Goal: Transaction & Acquisition: Book appointment/travel/reservation

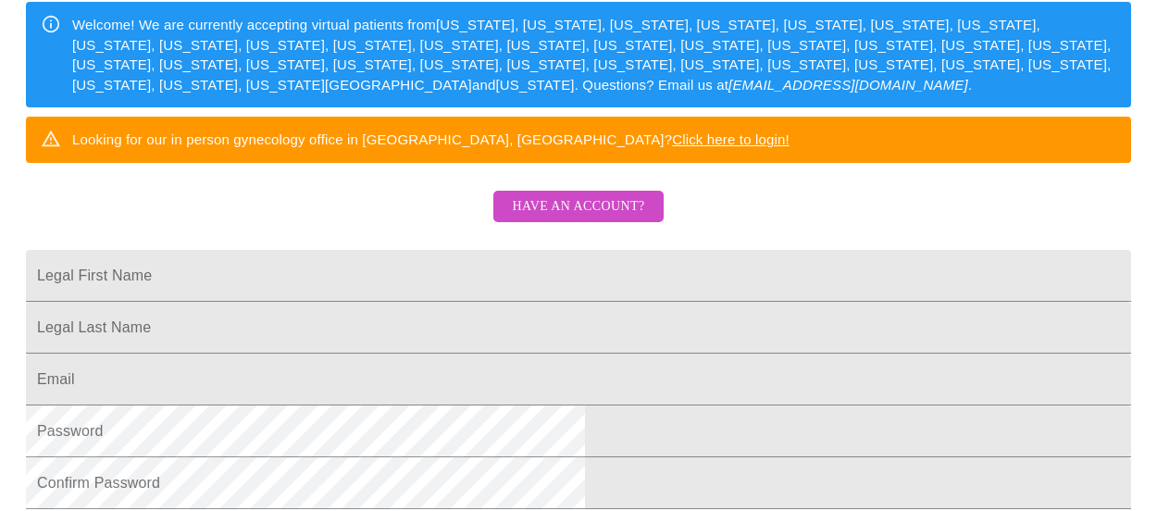
scroll to position [278, 0]
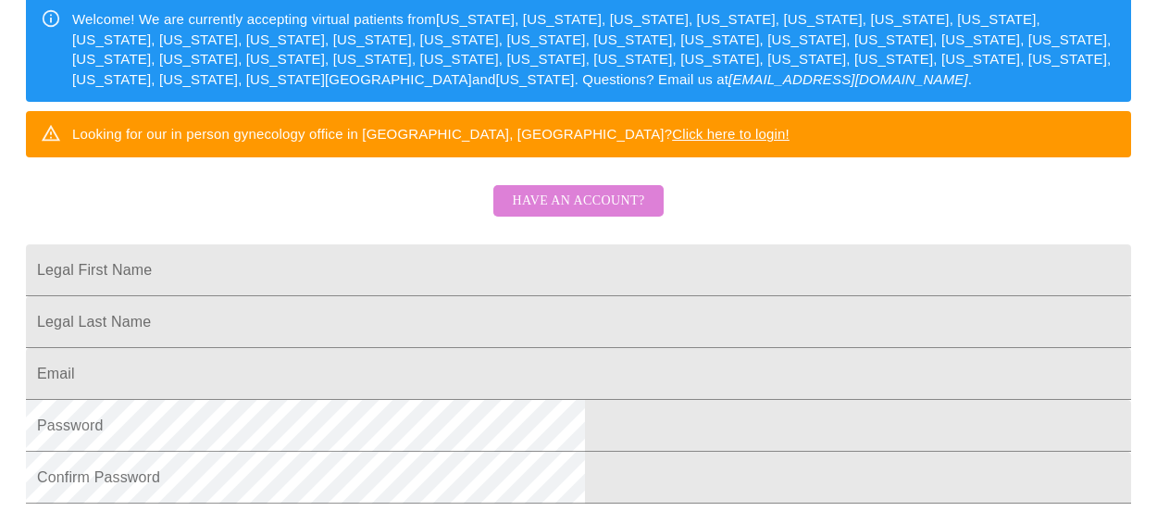
click at [588, 213] on span "Have an account?" at bounding box center [578, 201] width 132 height 23
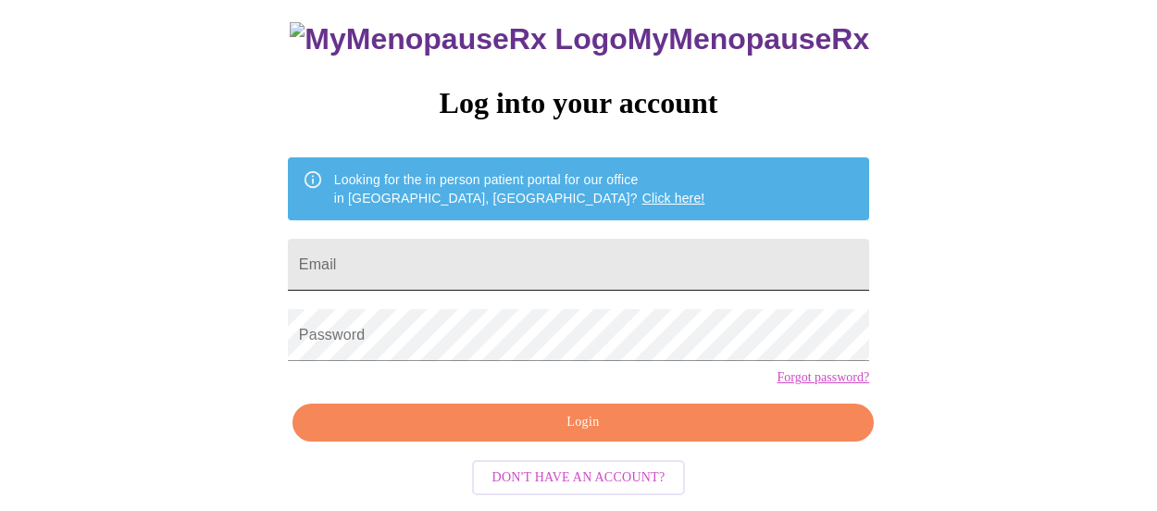
scroll to position [141, 0]
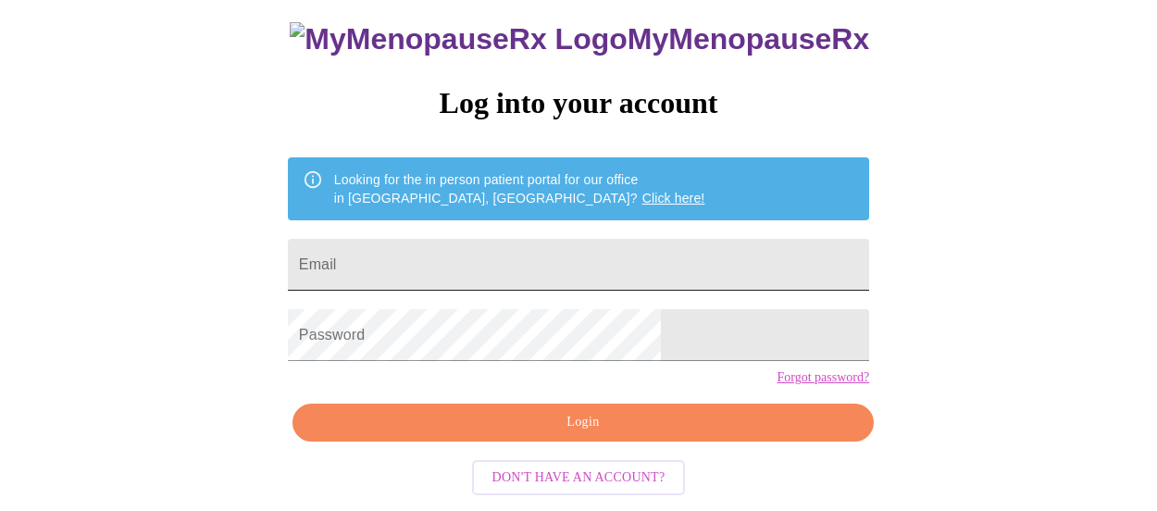
click at [556, 239] on input "Email" at bounding box center [578, 265] width 581 height 52
type input "[EMAIL_ADDRESS][DOMAIN_NAME]"
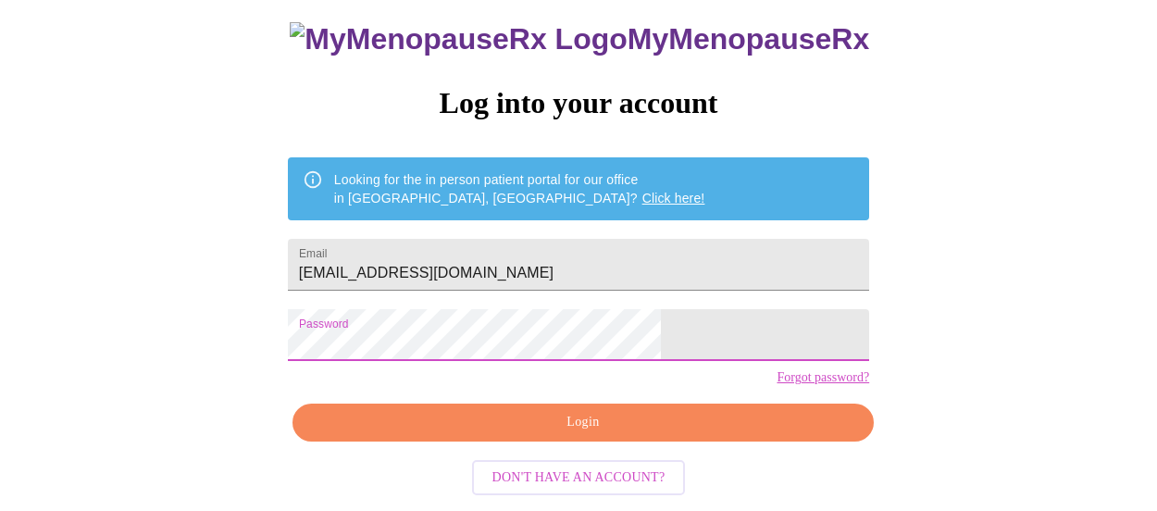
click at [576, 430] on span "Login" at bounding box center [583, 422] width 539 height 23
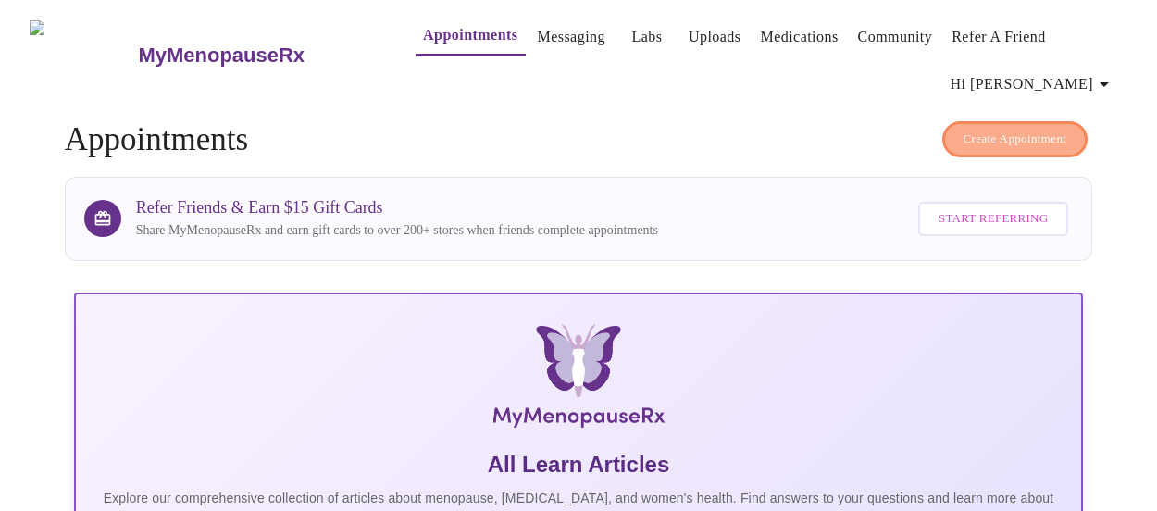
click at [981, 137] on span "Create Appointment" at bounding box center [1015, 139] width 104 height 21
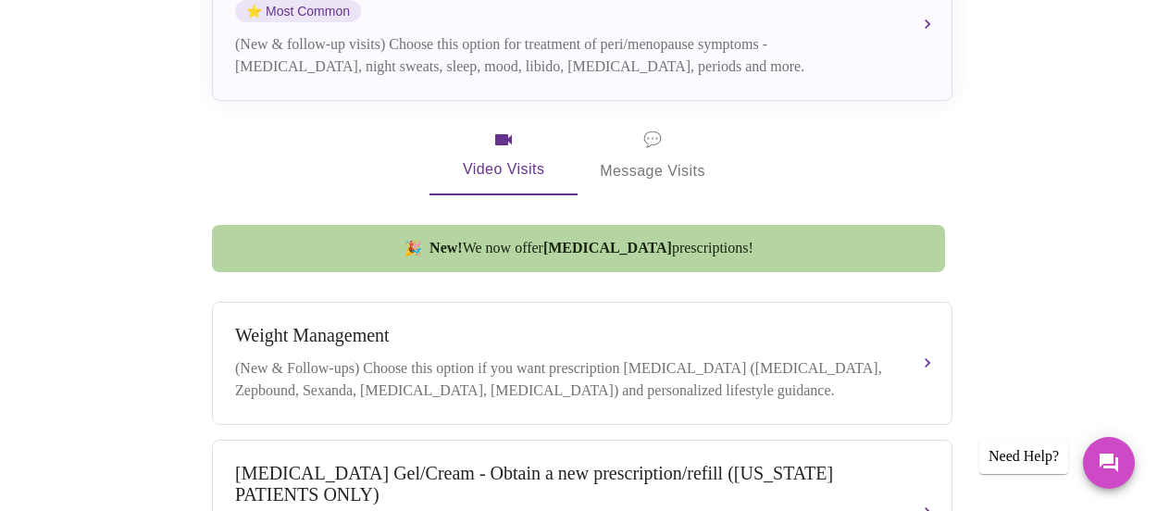
scroll to position [370, 0]
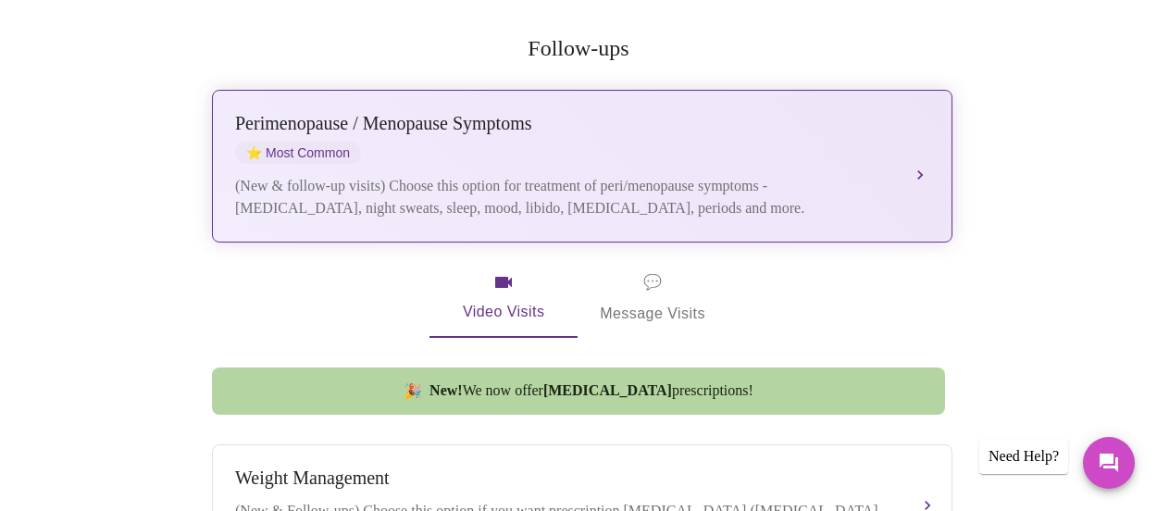
click at [905, 139] on div "[MEDICAL_DATA] / Menopause Symptoms ⭐ Most Common (New & follow-up visits) Choo…" at bounding box center [582, 166] width 694 height 106
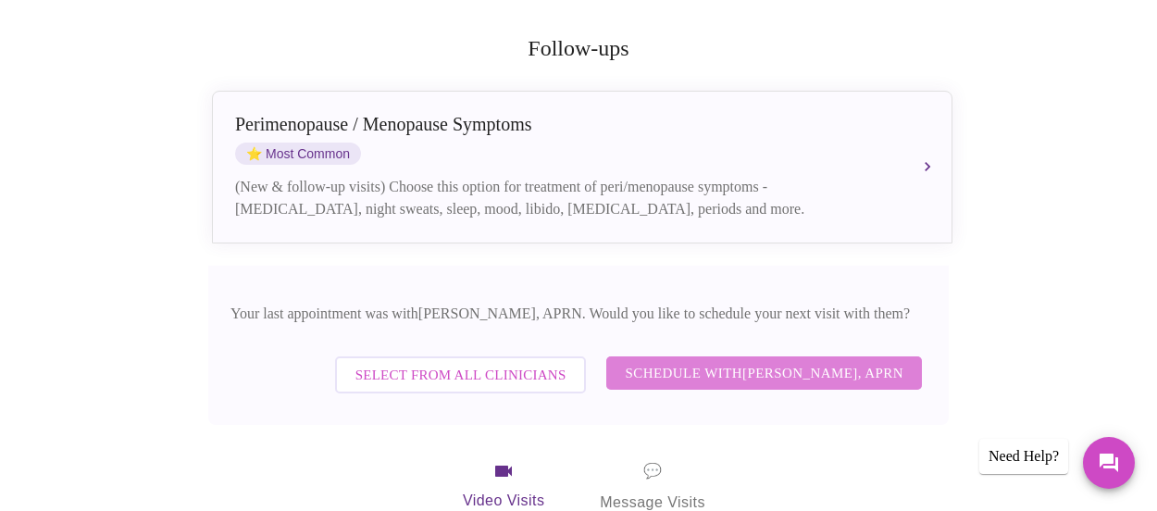
click at [776, 361] on span "Schedule with [PERSON_NAME], APRN" at bounding box center [764, 373] width 279 height 24
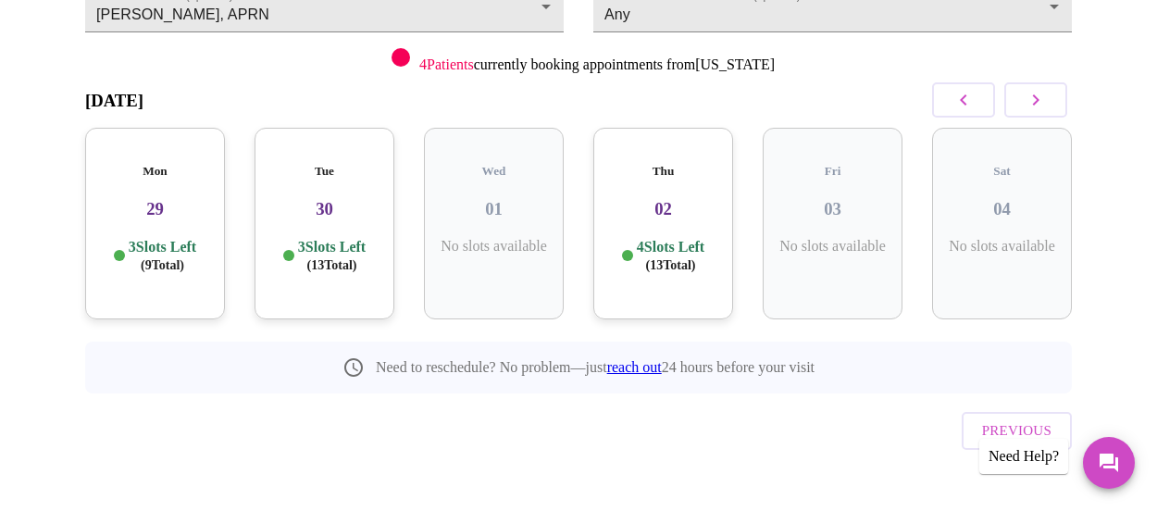
click at [1040, 98] on icon "button" at bounding box center [1035, 100] width 22 height 22
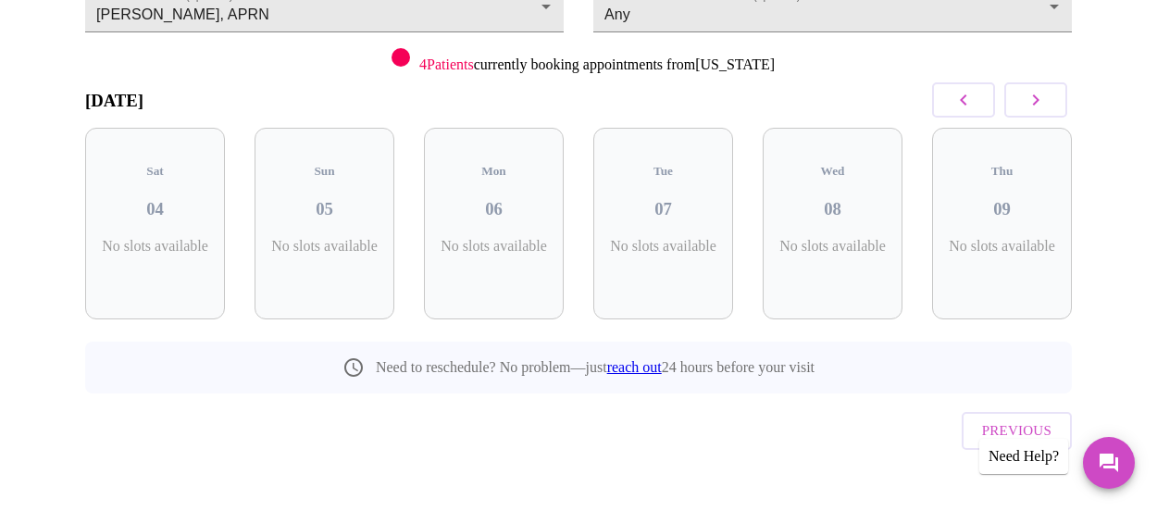
click at [1040, 98] on icon "button" at bounding box center [1035, 100] width 22 height 22
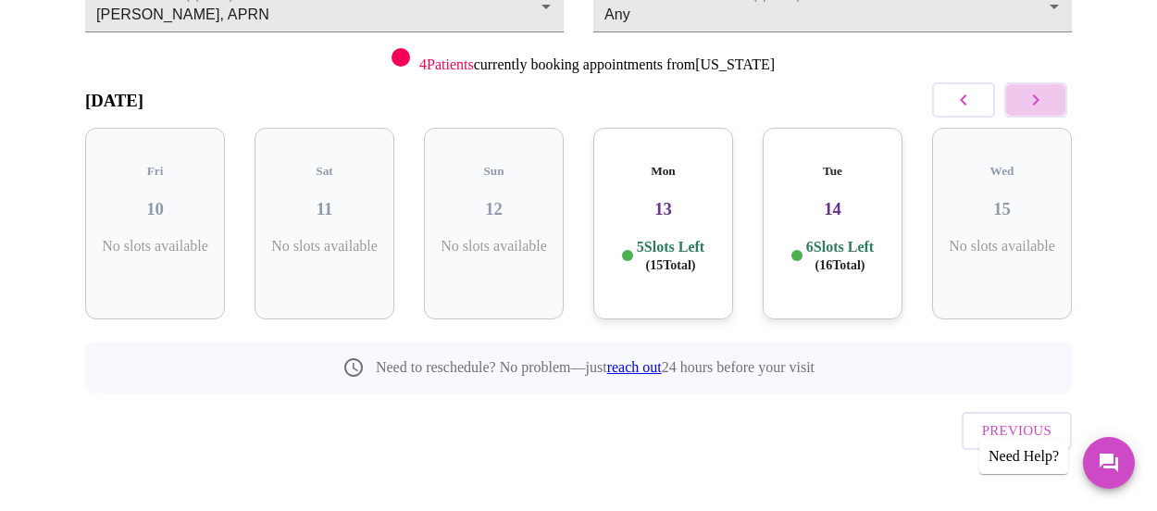
click at [1040, 98] on icon "button" at bounding box center [1035, 100] width 22 height 22
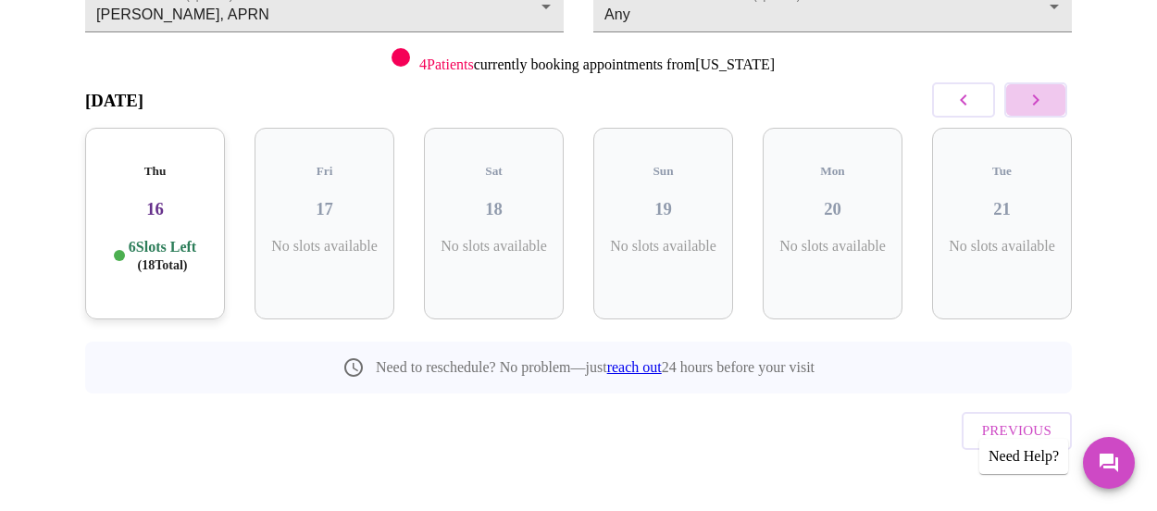
click at [1040, 98] on icon "button" at bounding box center [1035, 100] width 22 height 22
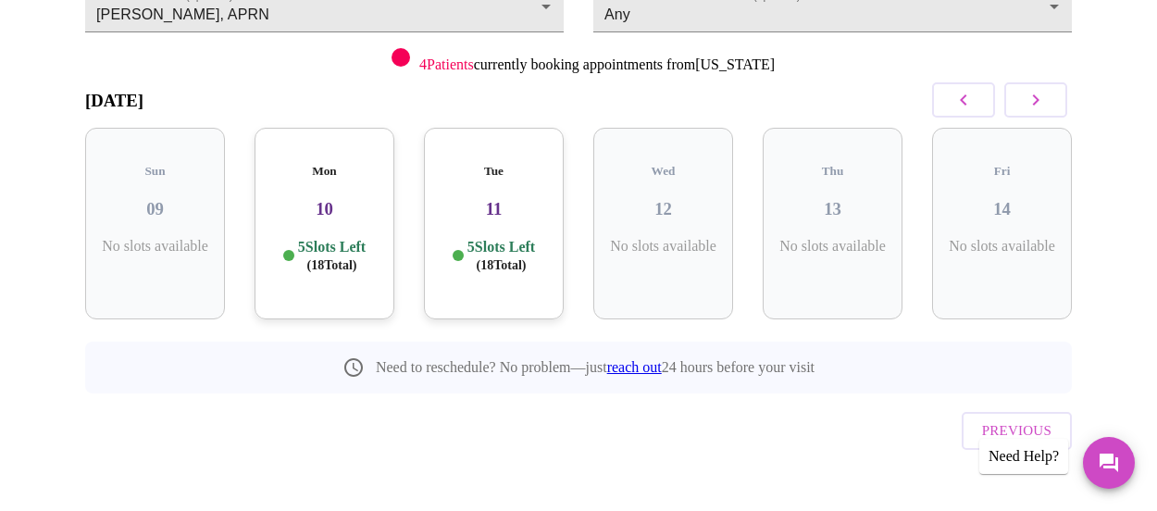
click at [1040, 98] on icon "button" at bounding box center [1035, 100] width 22 height 22
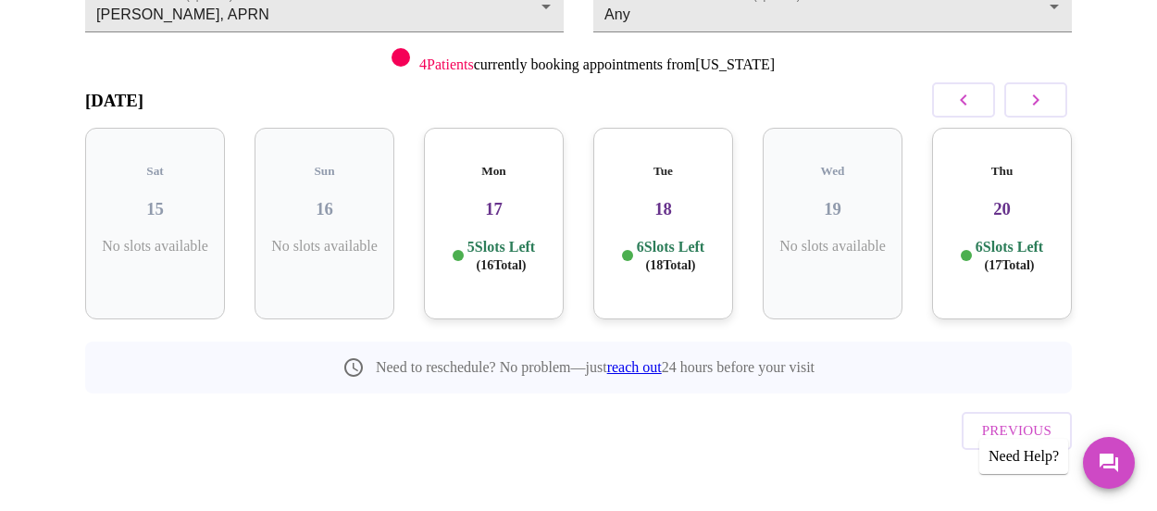
click at [1040, 98] on icon "button" at bounding box center [1035, 100] width 22 height 22
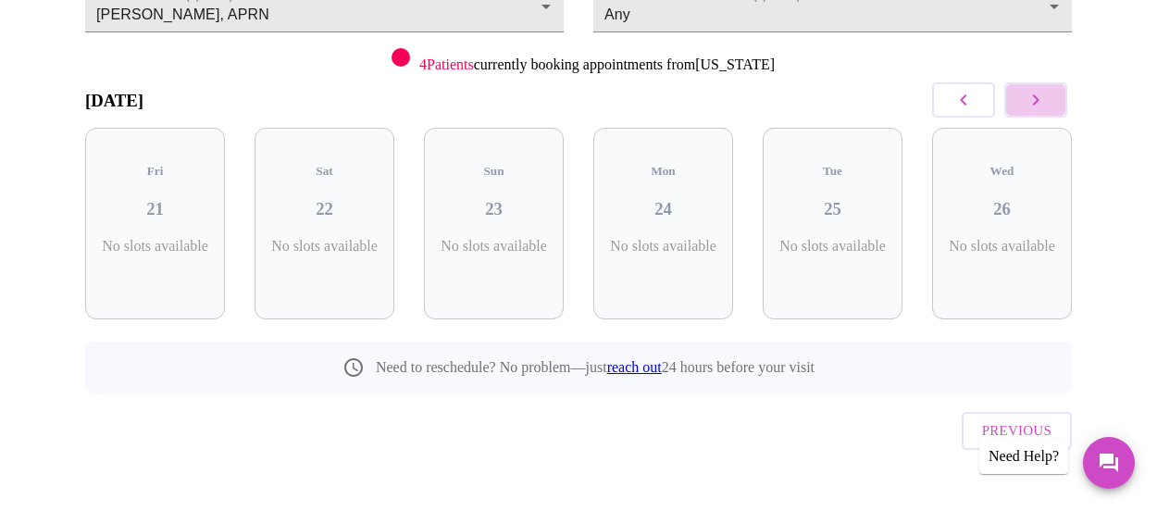
click at [1040, 98] on icon "button" at bounding box center [1035, 100] width 22 height 22
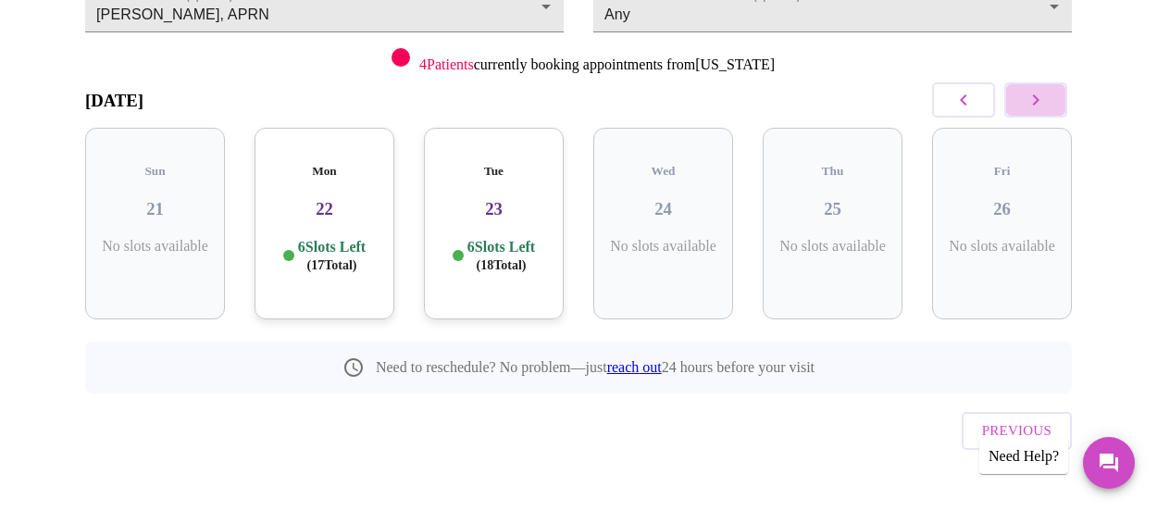
click at [1040, 98] on icon "button" at bounding box center [1035, 100] width 22 height 22
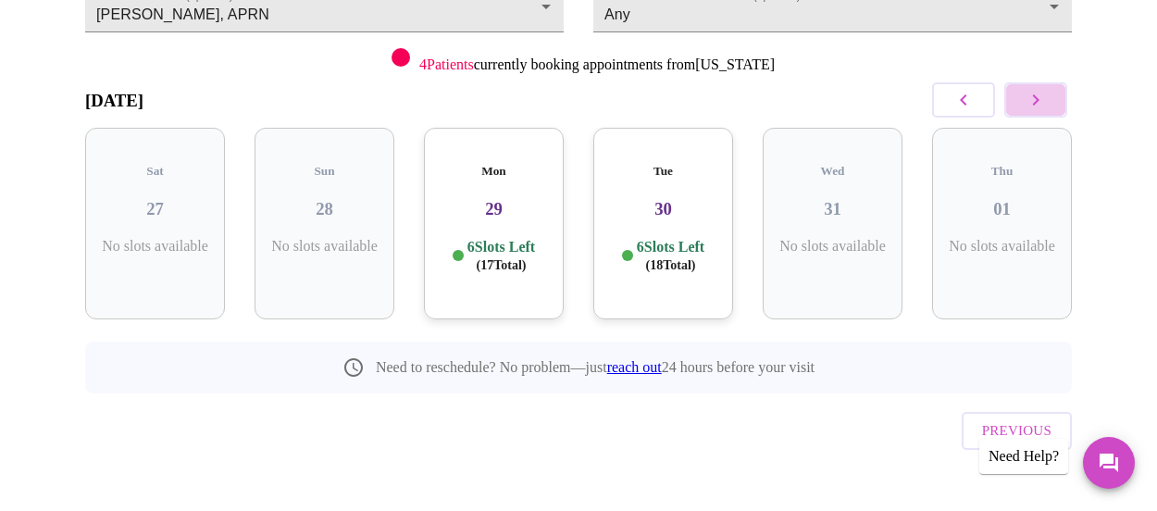
click at [1040, 98] on icon "button" at bounding box center [1035, 100] width 22 height 22
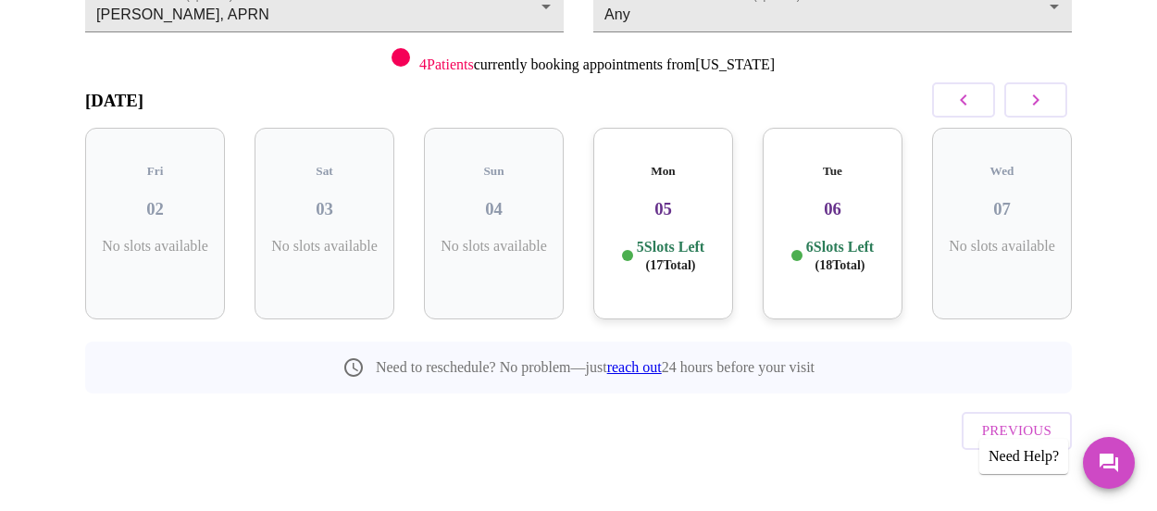
click at [1040, 98] on icon "button" at bounding box center [1035, 100] width 22 height 22
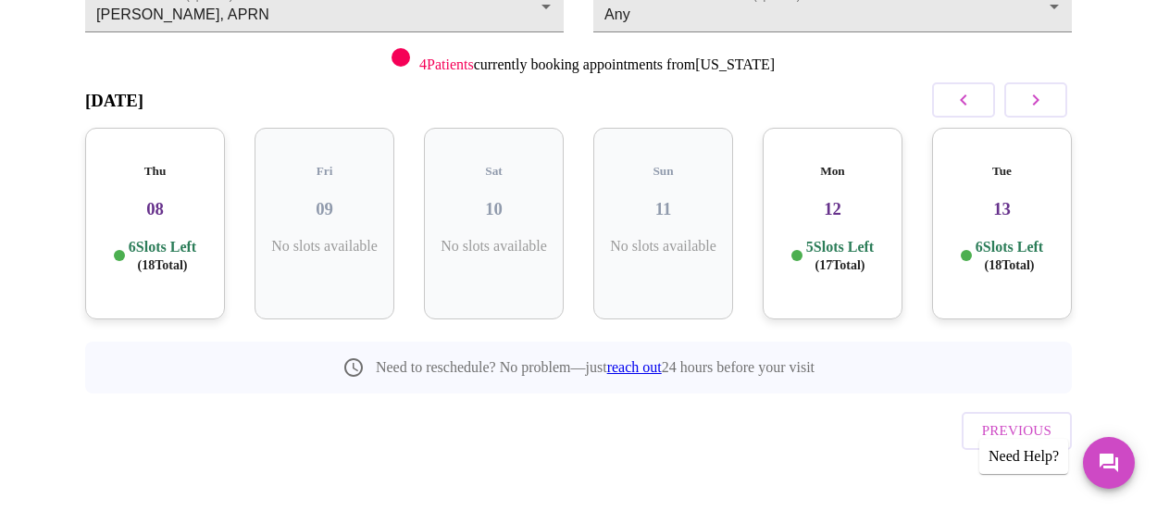
click at [868, 201] on h3 "12" at bounding box center [832, 209] width 110 height 20
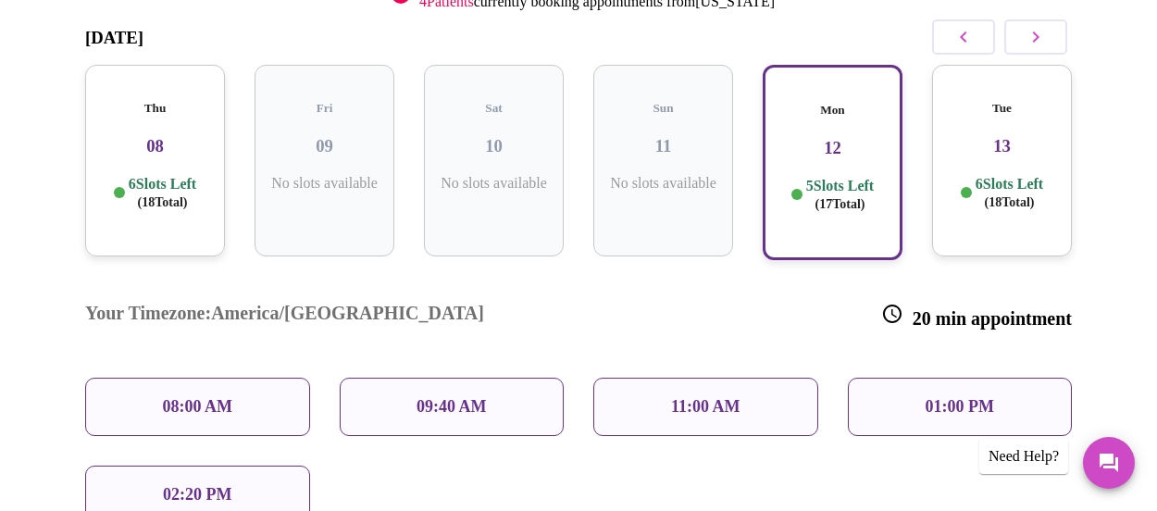
scroll to position [335, 0]
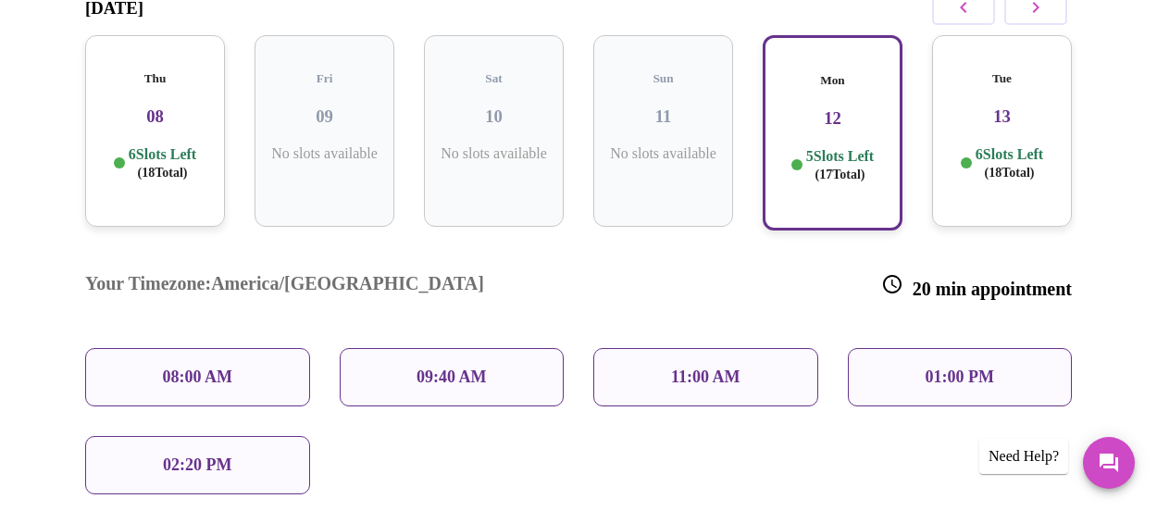
click at [683, 367] on p "11:00 AM" at bounding box center [705, 376] width 69 height 19
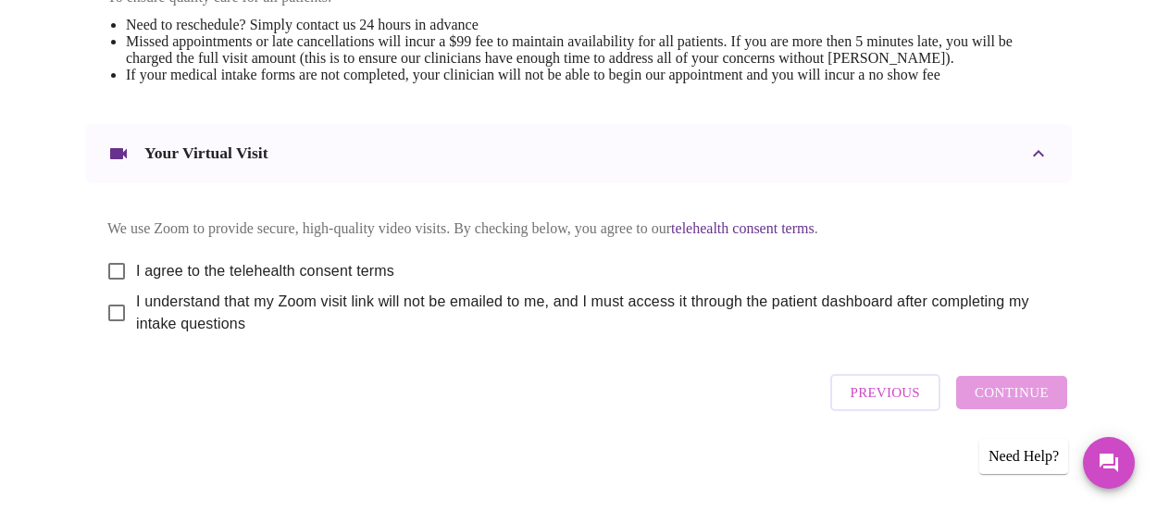
scroll to position [862, 0]
click at [108, 267] on input "I agree to the telehealth consent terms" at bounding box center [116, 271] width 39 height 39
checkbox input "true"
click at [109, 312] on input "I understand that my Zoom visit link will not be emailed to me, and I must acce…" at bounding box center [116, 312] width 39 height 39
checkbox input "true"
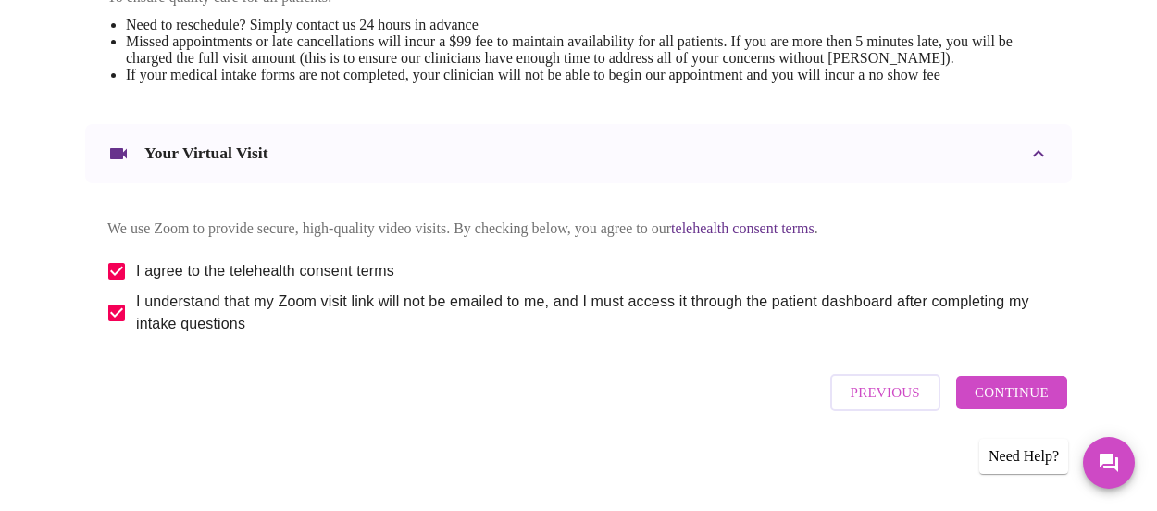
click at [1020, 397] on span "Continue" at bounding box center [1012, 392] width 74 height 24
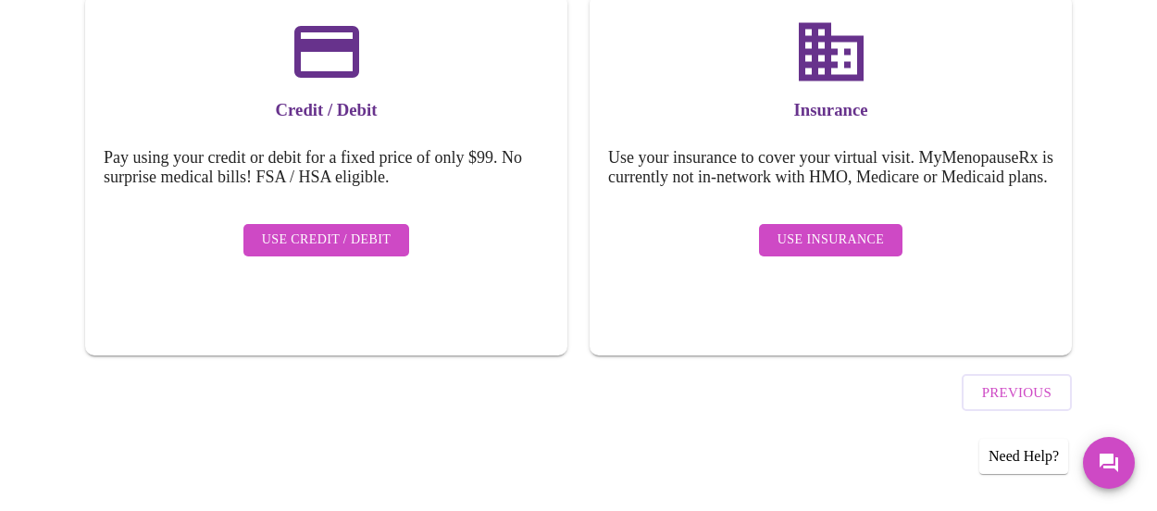
scroll to position [302, 0]
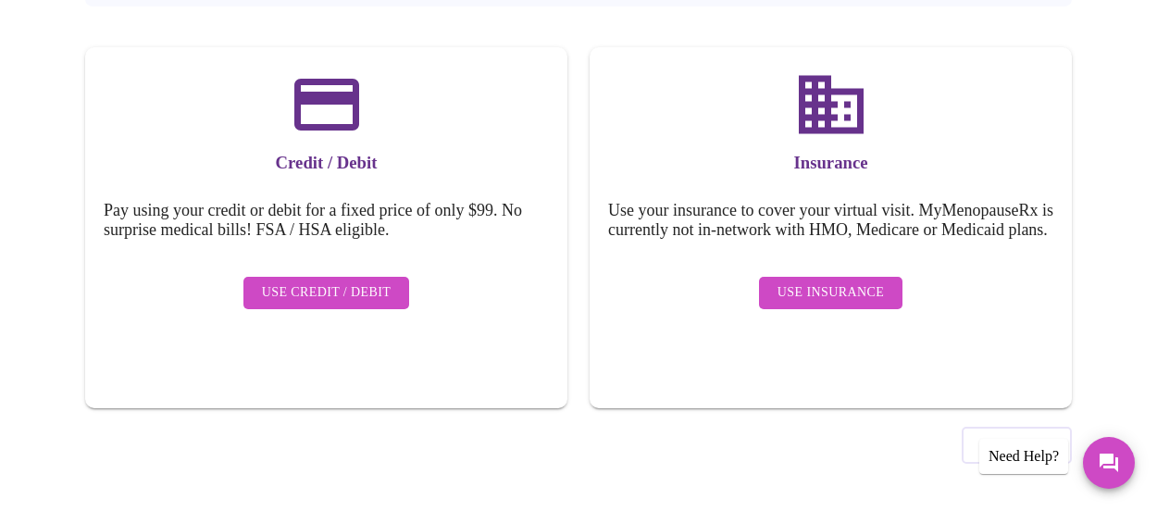
click at [839, 292] on span "Use Insurance" at bounding box center [830, 292] width 106 height 23
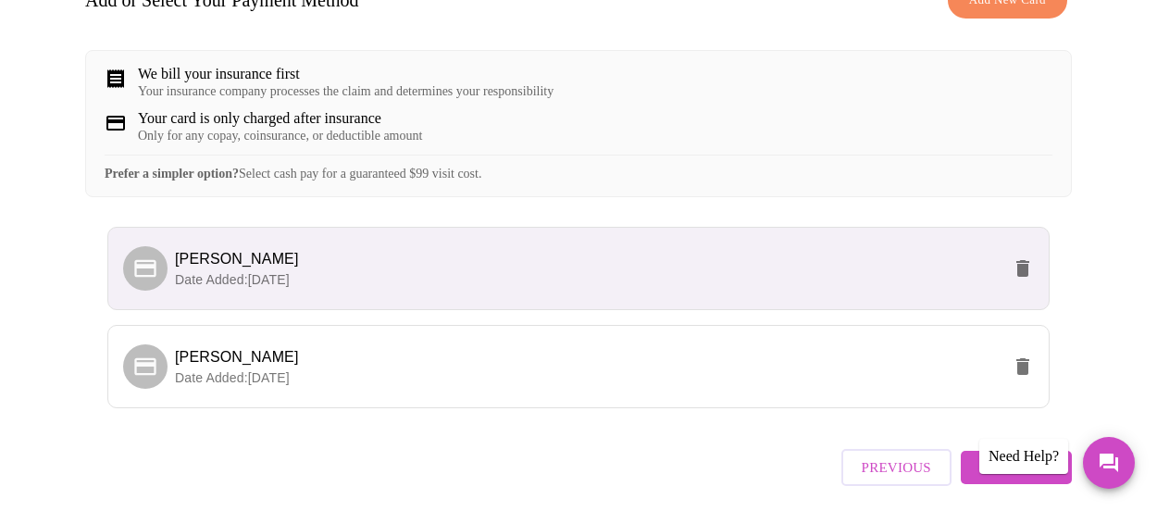
scroll to position [415, 0]
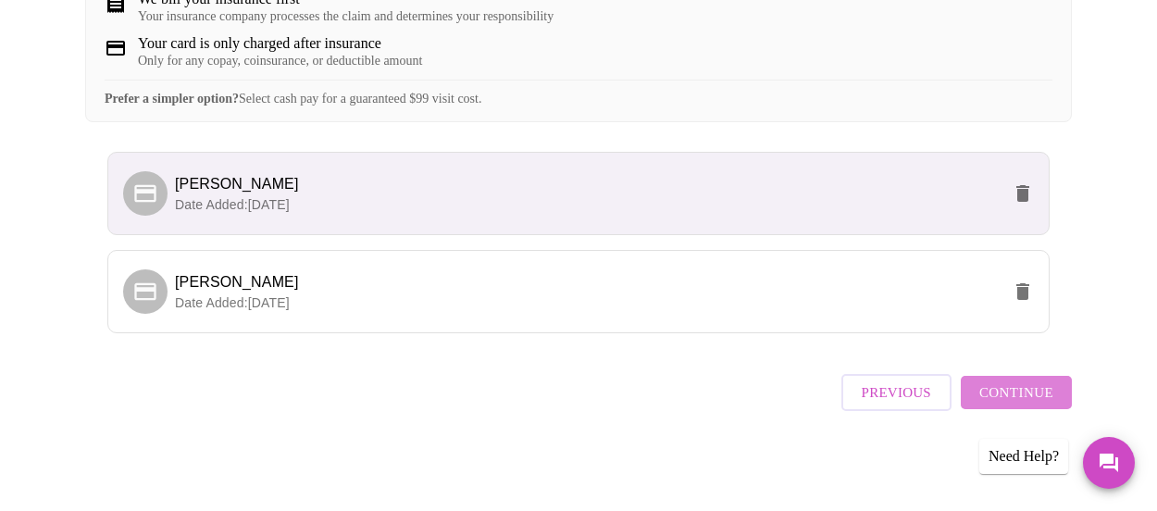
click at [1028, 396] on span "Continue" at bounding box center [1016, 392] width 74 height 24
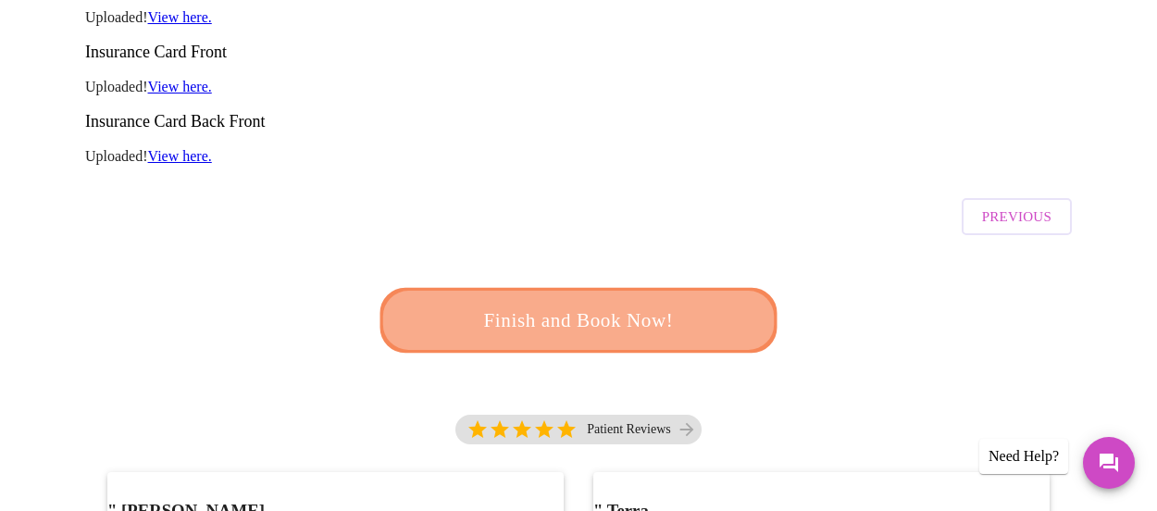
click at [604, 304] on span "Finish and Book Now!" at bounding box center [578, 321] width 342 height 34
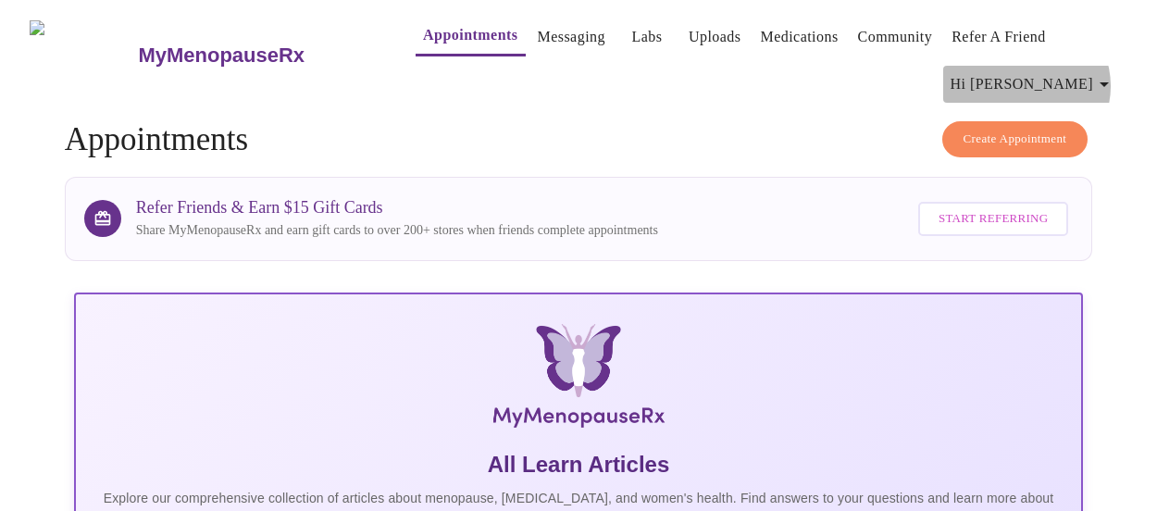
click at [1102, 79] on icon "button" at bounding box center [1104, 84] width 22 height 22
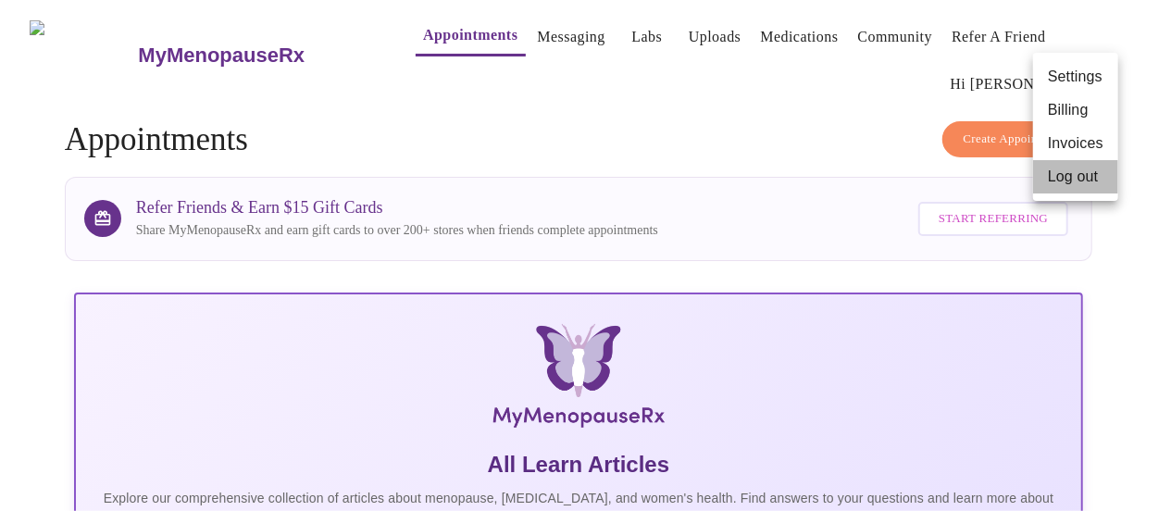
click at [1065, 173] on li "Log out" at bounding box center [1075, 176] width 85 height 33
